Goal: Transaction & Acquisition: Purchase product/service

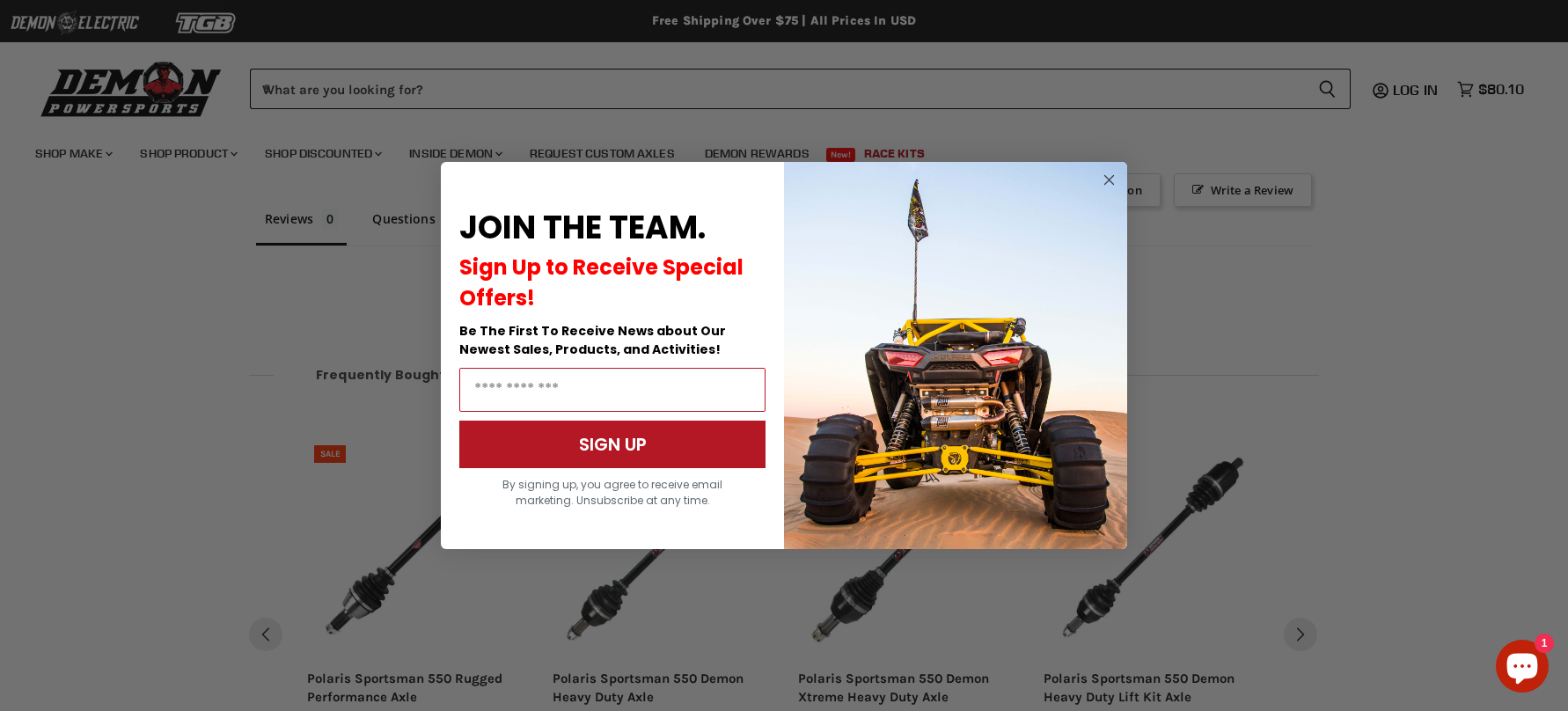
scroll to position [1293, 0]
